Goal: Task Accomplishment & Management: Use online tool/utility

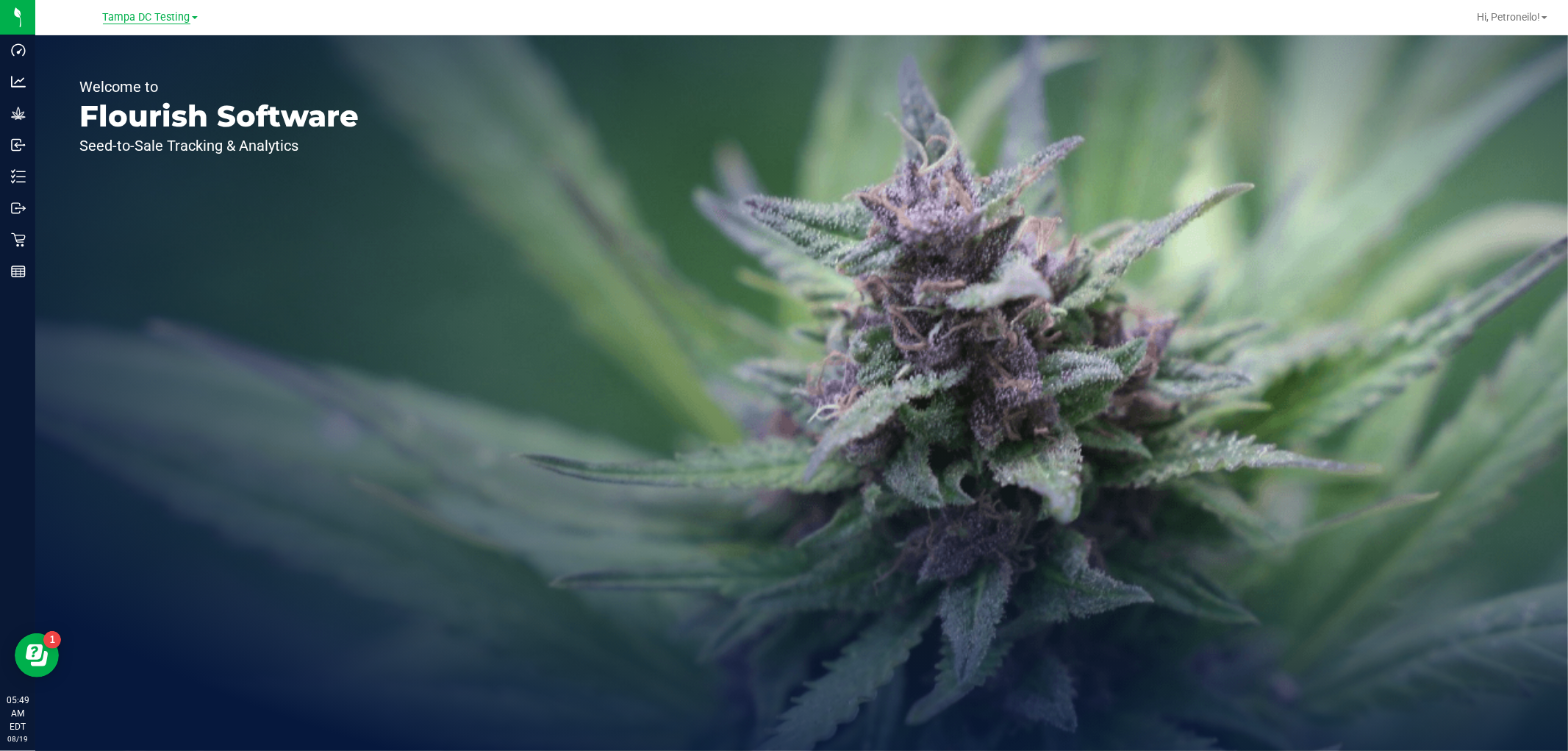
click at [128, 18] on span "Tampa DC Testing" at bounding box center [146, 17] width 87 height 13
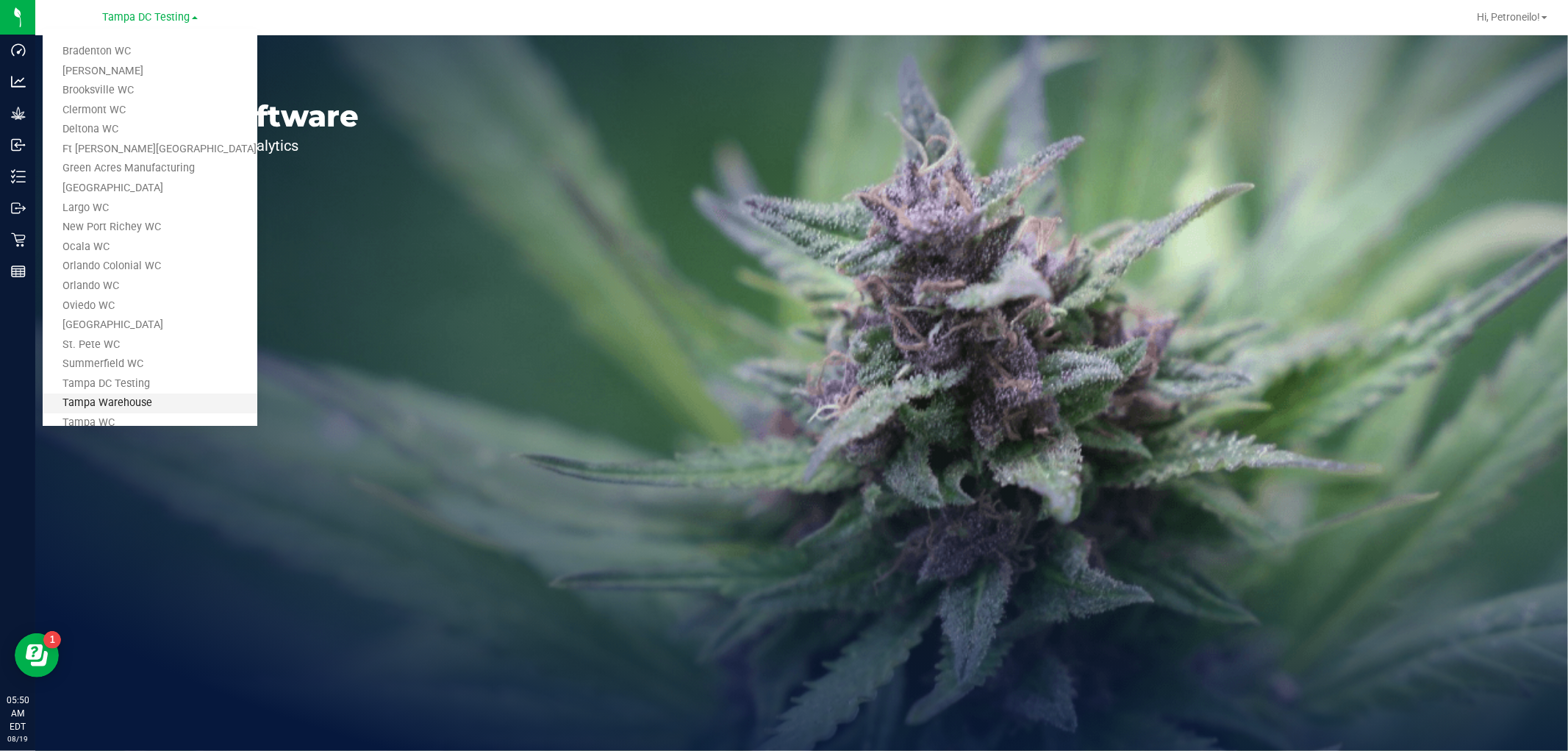
click at [131, 394] on link "Tampa Warehouse" at bounding box center [150, 404] width 215 height 20
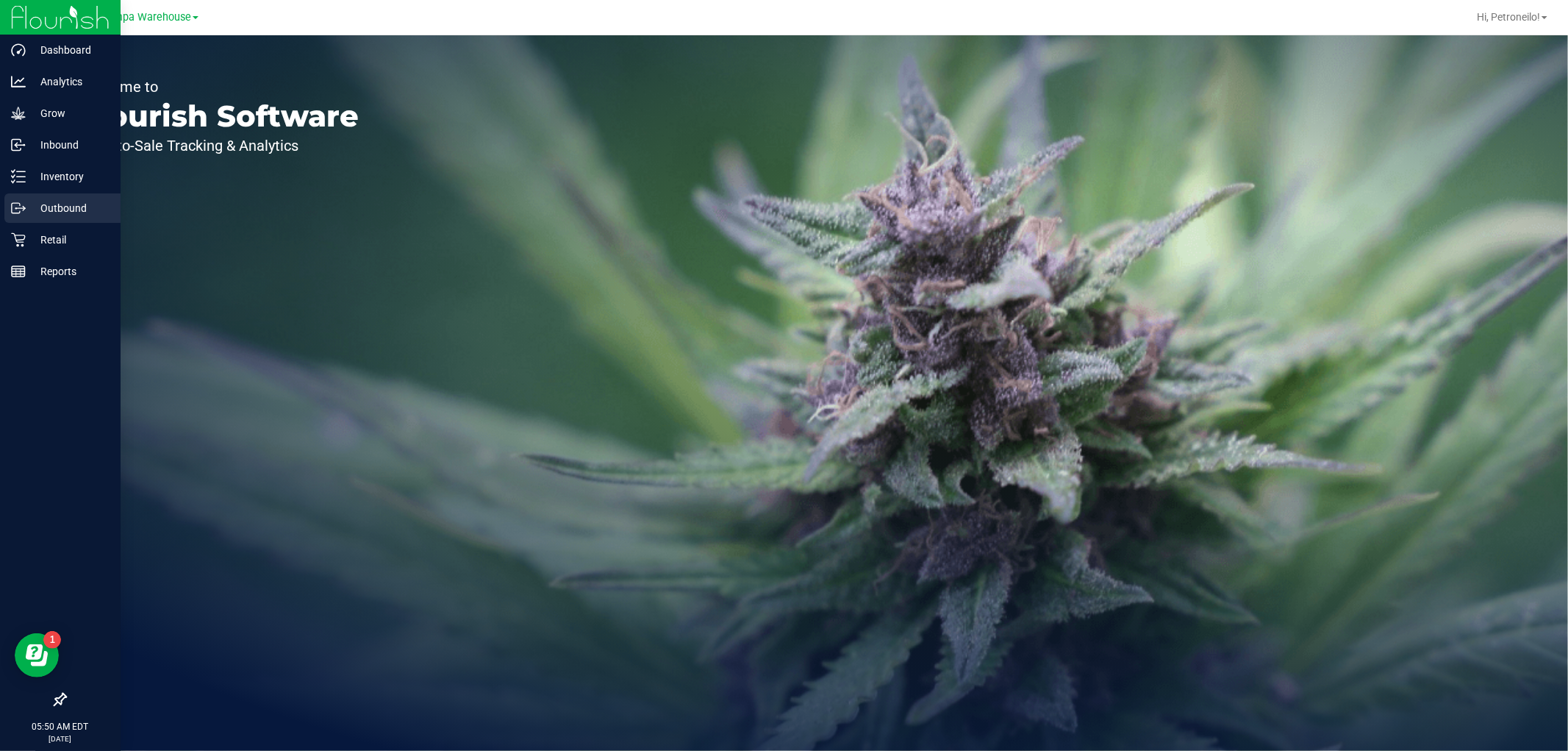
click at [60, 207] on p "Outbound" at bounding box center [70, 207] width 88 height 17
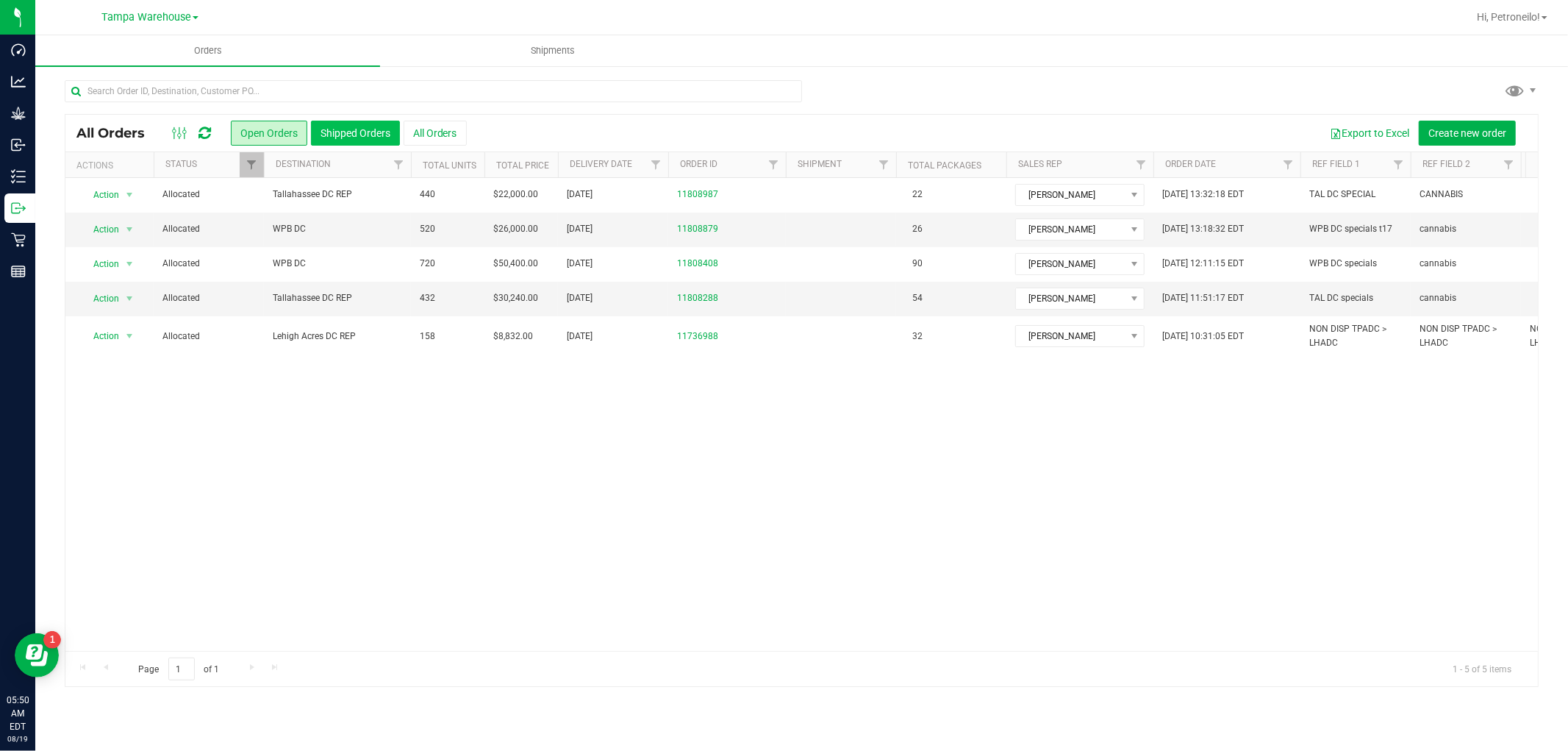
click at [364, 126] on button "Shipped Orders" at bounding box center [355, 132] width 89 height 25
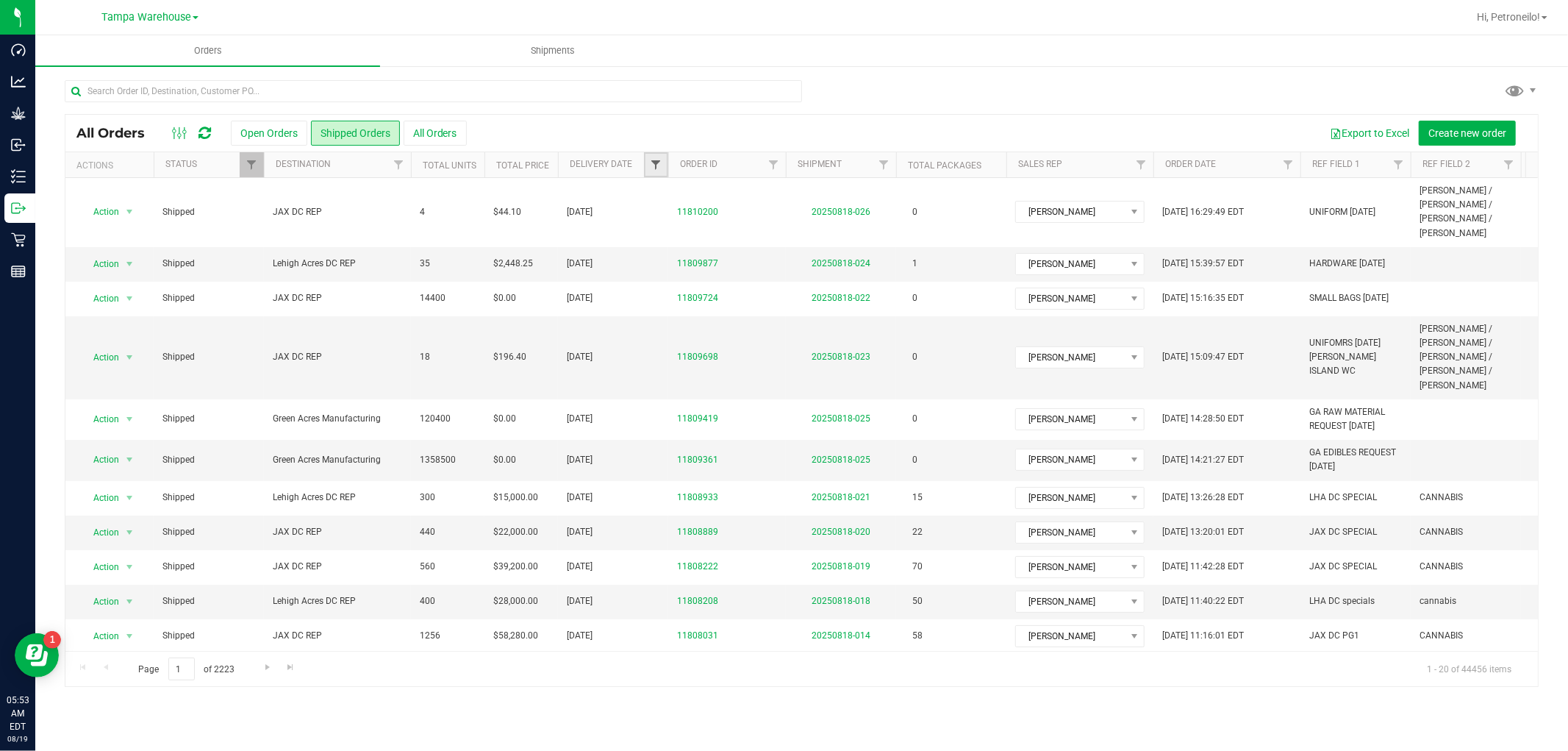
click at [651, 169] on span "Filter" at bounding box center [655, 164] width 12 height 12
click at [793, 244] on span "select" at bounding box center [792, 253] width 21 height 20
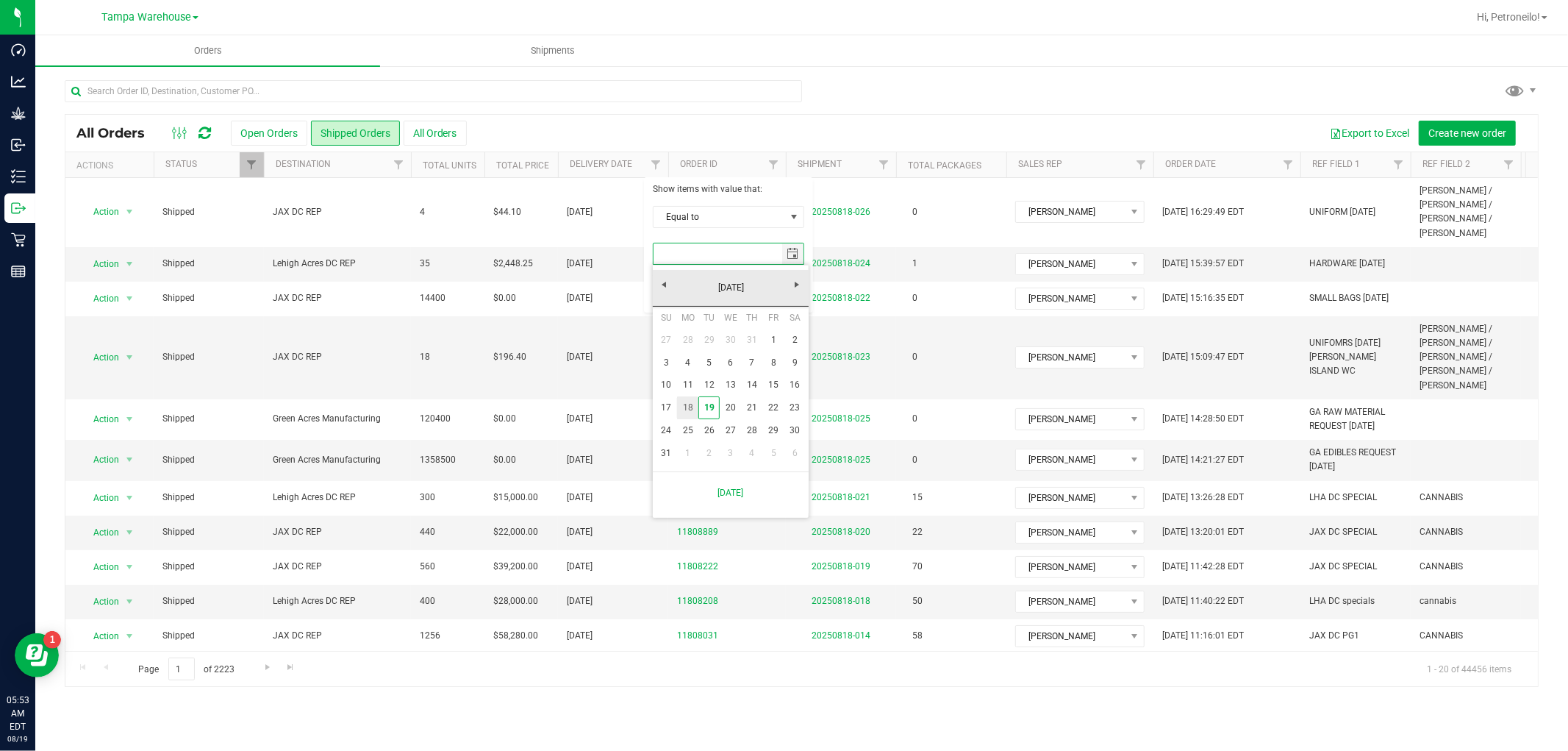
click at [689, 409] on link "18" at bounding box center [687, 408] width 21 height 23
type input "[DATE]"
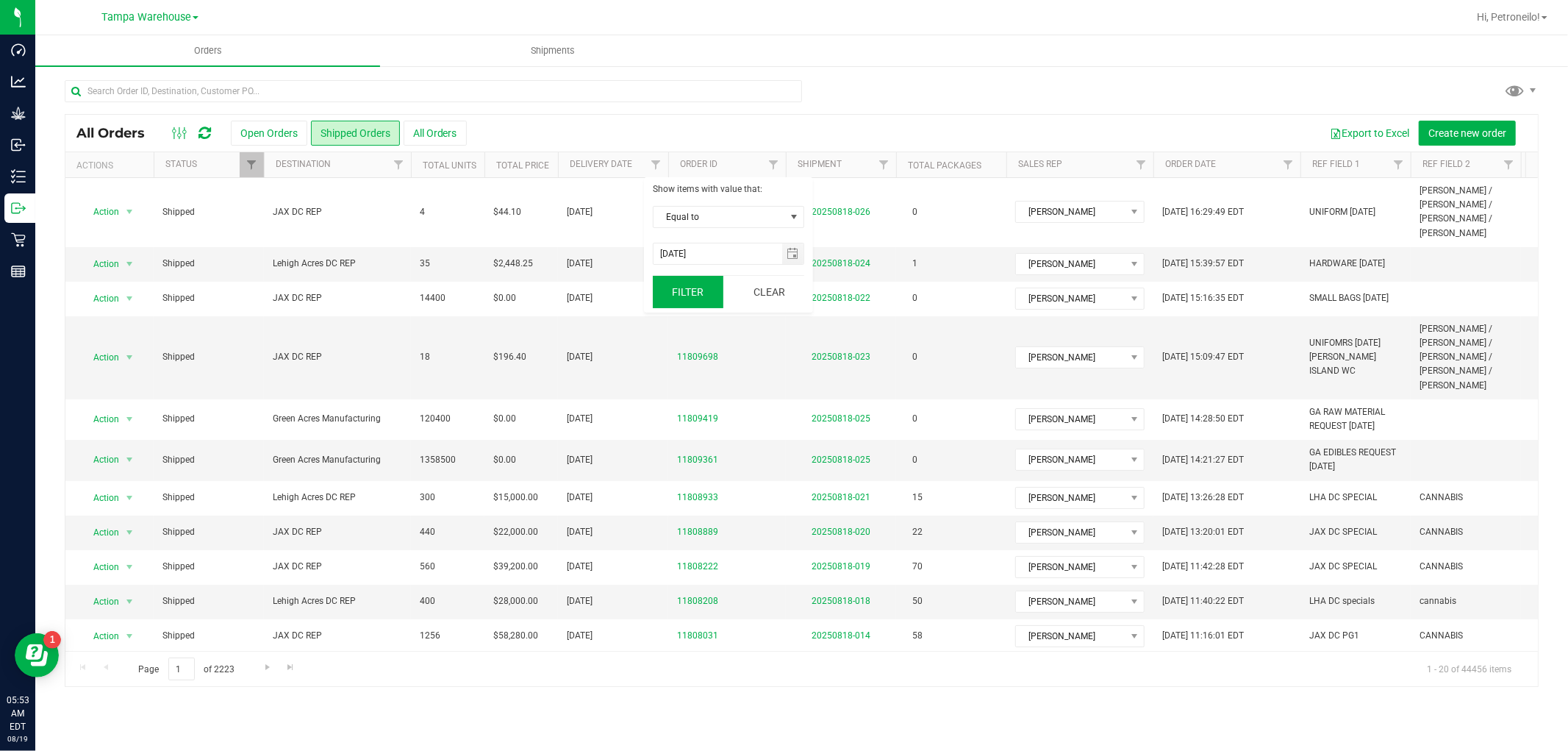
click at [670, 283] on button "Filter" at bounding box center [687, 291] width 71 height 32
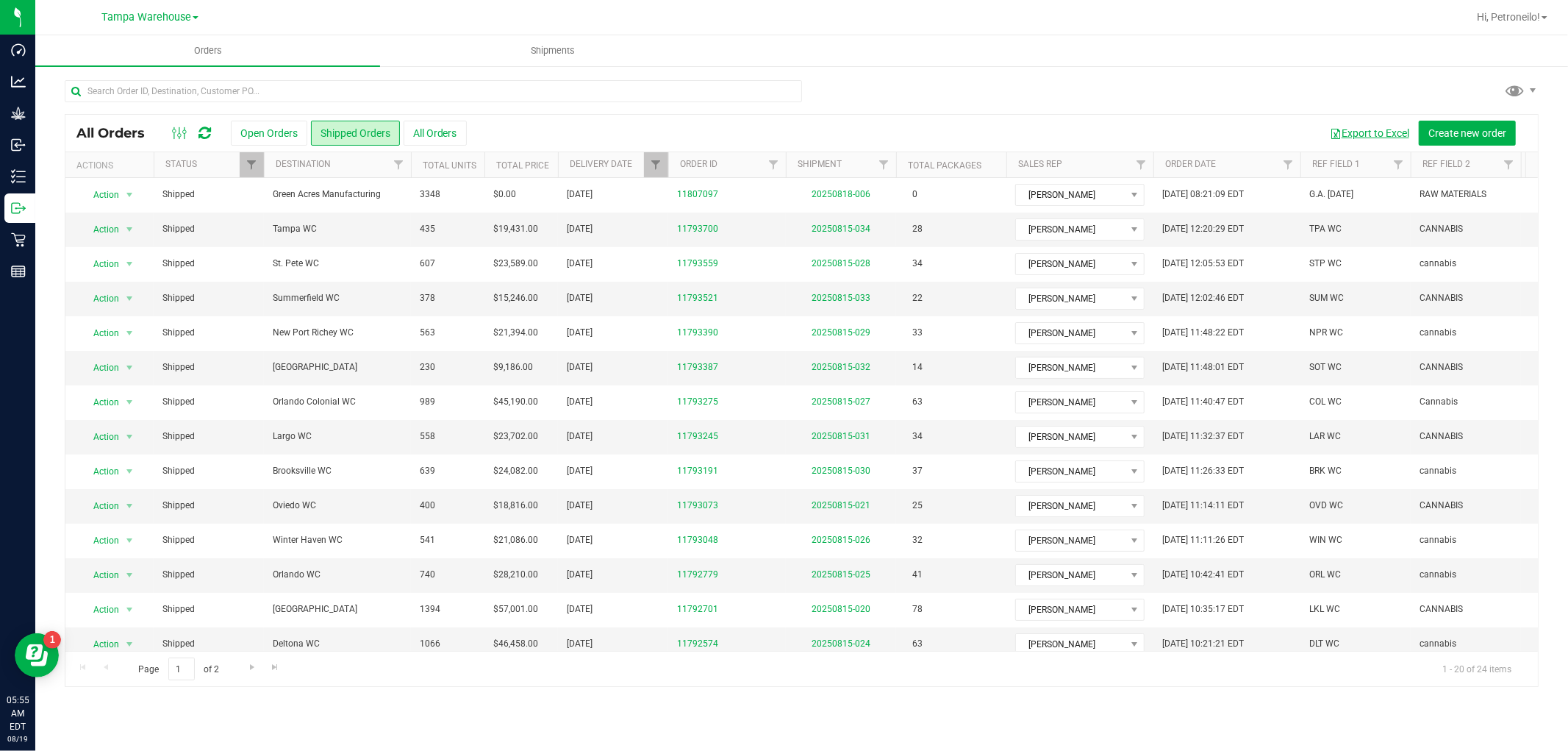
click at [1351, 138] on button "Export to Excel" at bounding box center [1369, 132] width 98 height 25
